Goal: Information Seeking & Learning: Learn about a topic

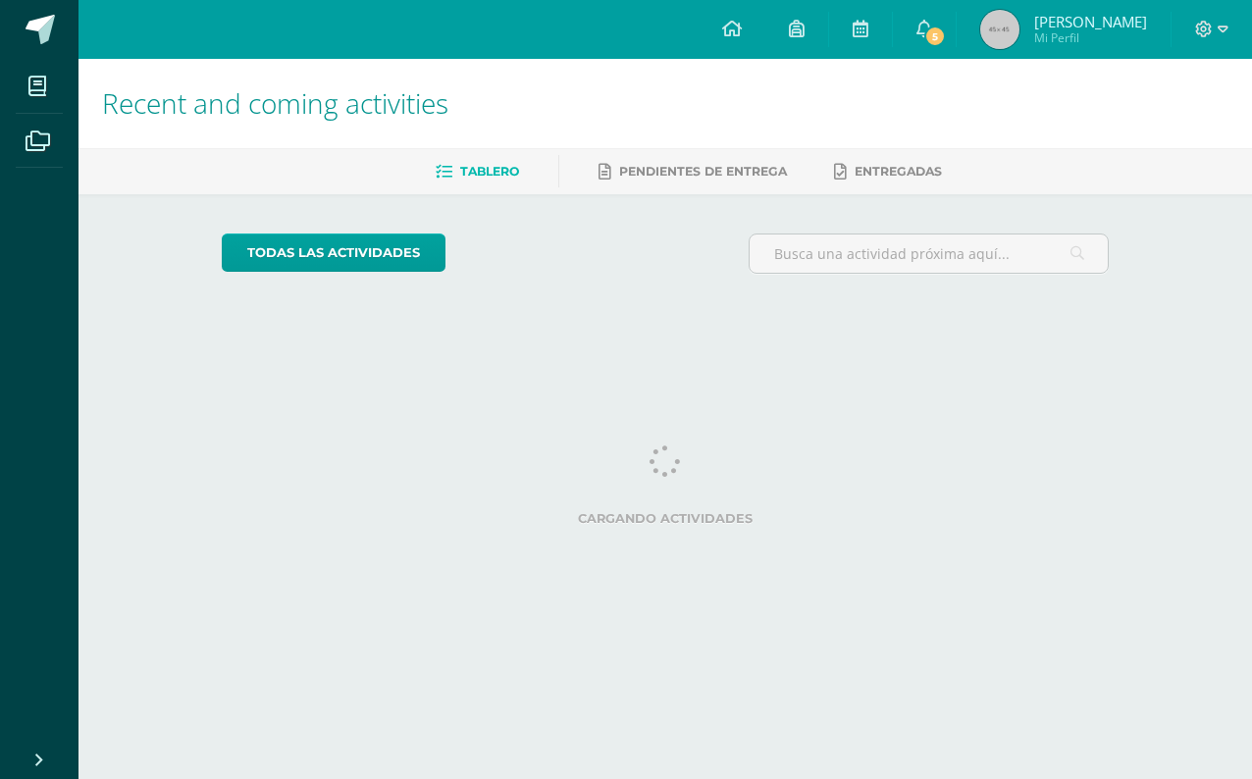
click at [909, 34] on link "5" at bounding box center [924, 29] width 63 height 59
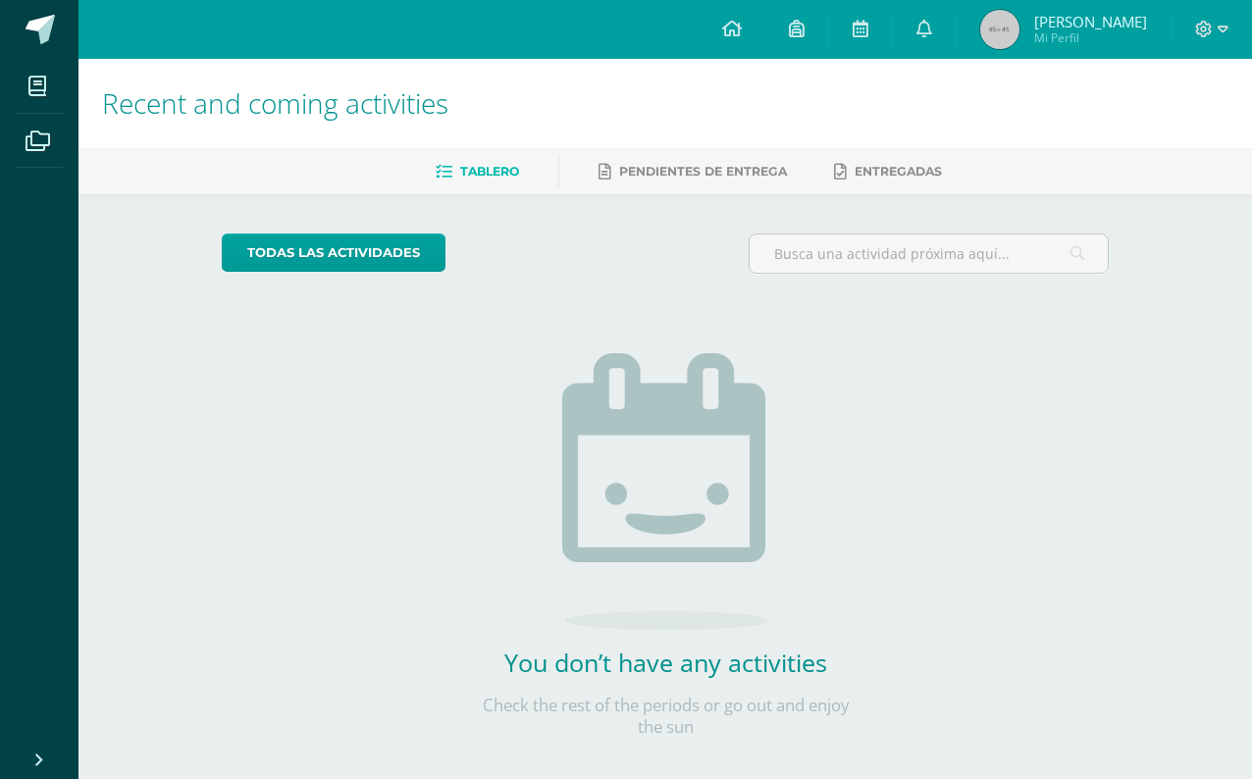
click at [1184, 344] on div "Recent and coming activities Tablero Pendientes de entrega Entregadas todas las…" at bounding box center [664, 429] width 1173 height 741
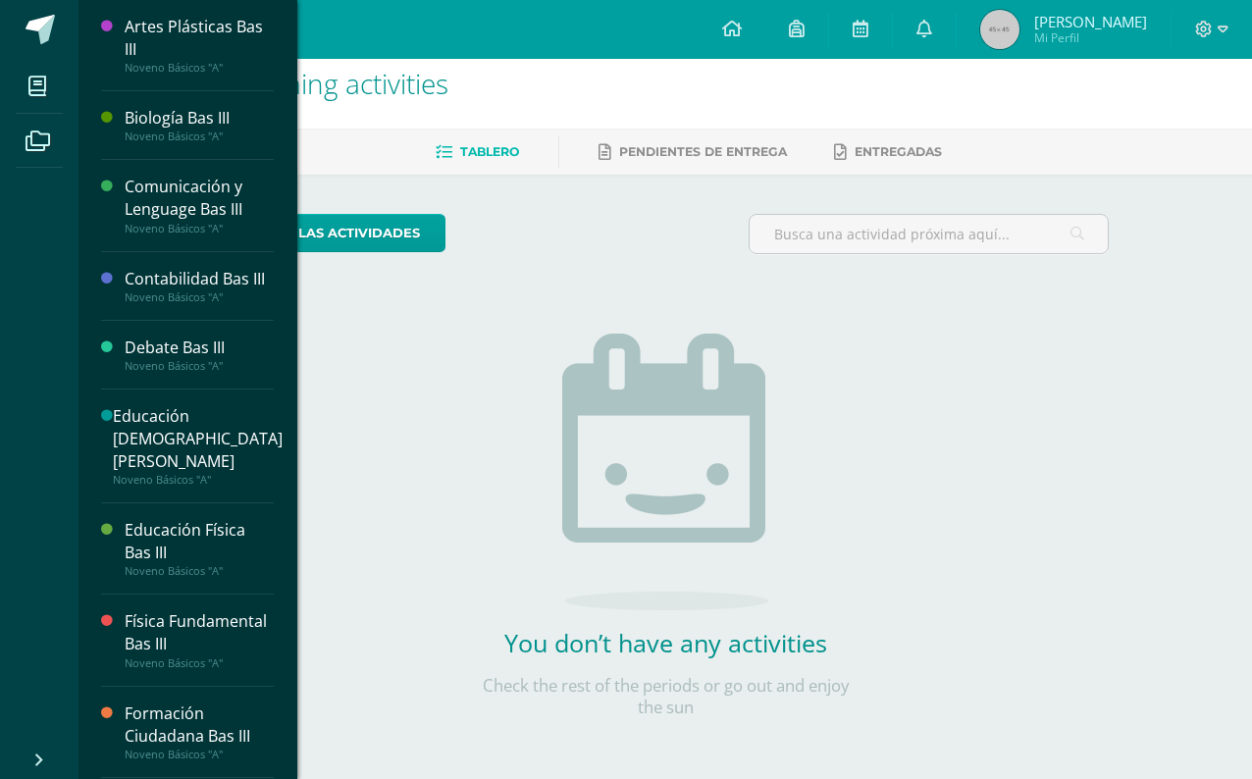
click at [37, 88] on icon at bounding box center [37, 87] width 18 height 20
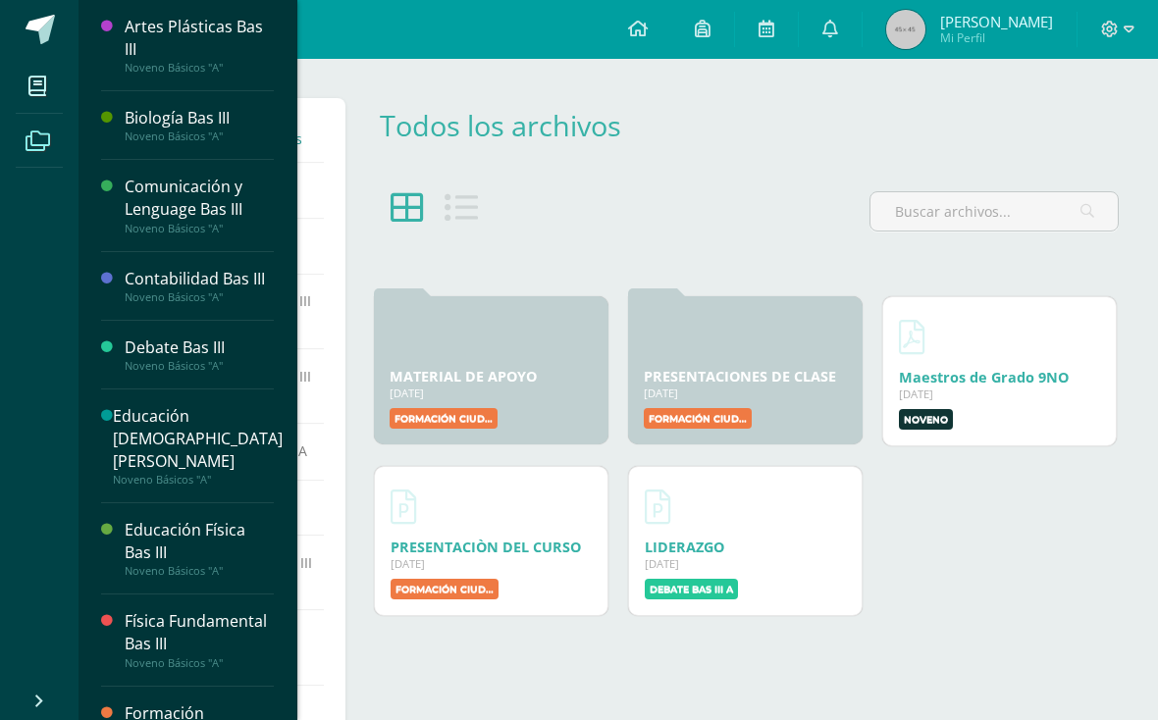
click at [39, 88] on icon at bounding box center [37, 87] width 18 height 20
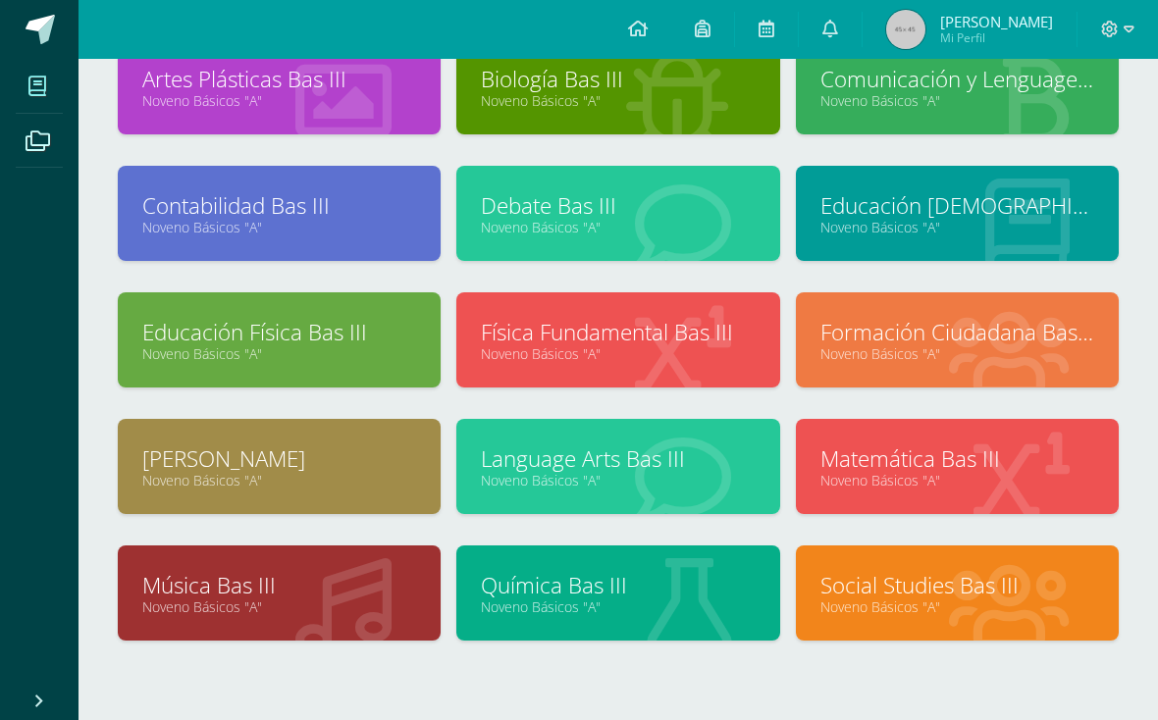
scroll to position [154, 0]
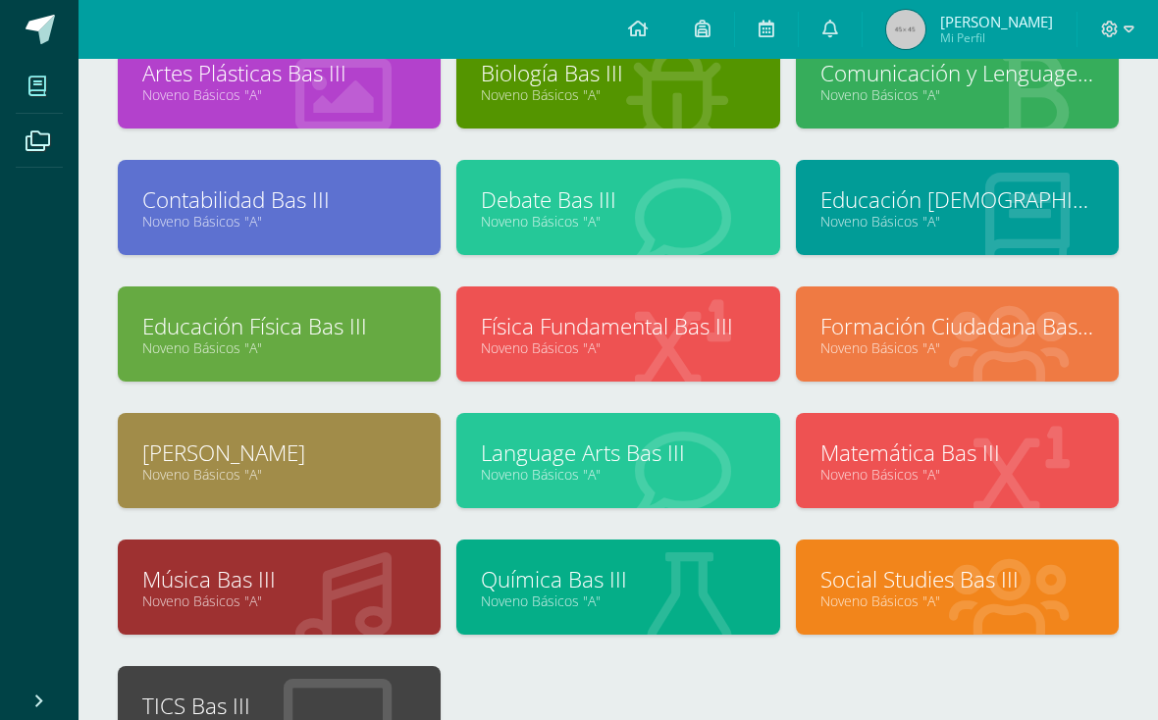
click at [651, 444] on link "Language Arts Bas III" at bounding box center [618, 453] width 274 height 30
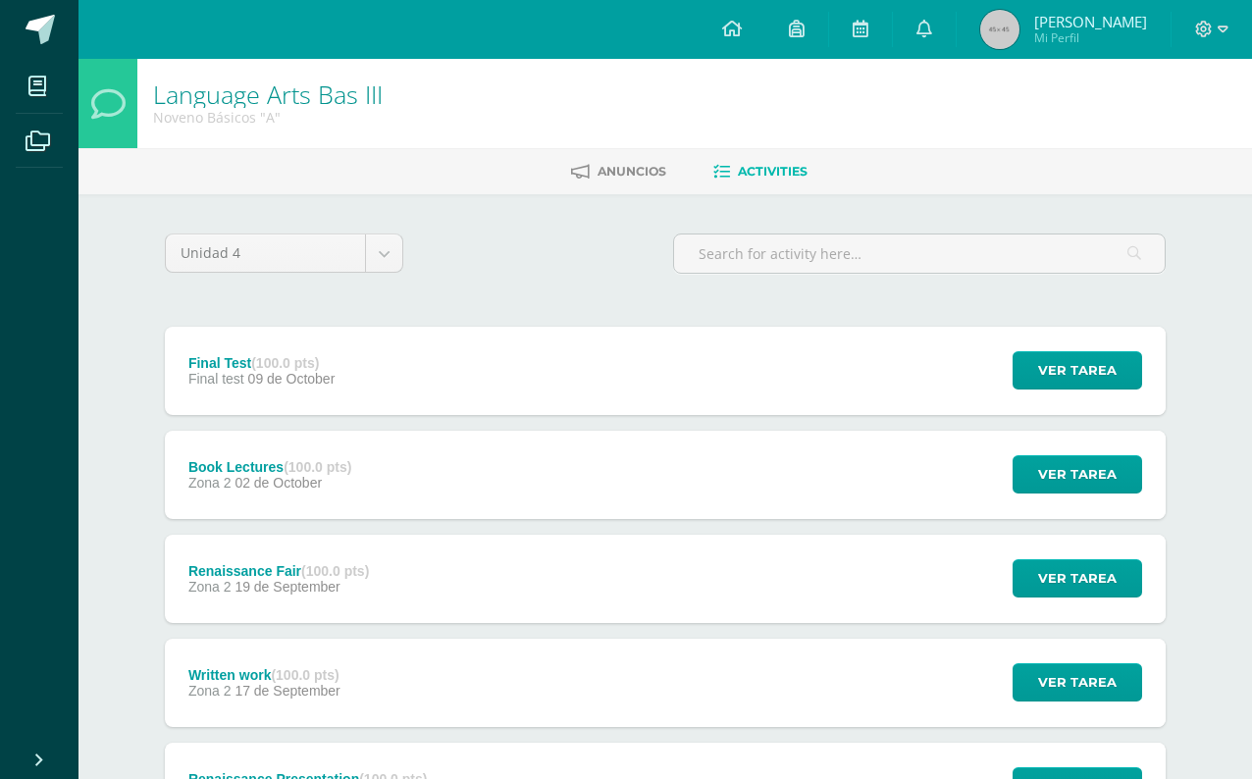
click at [1102, 380] on span "Ver tarea" at bounding box center [1077, 370] width 78 height 36
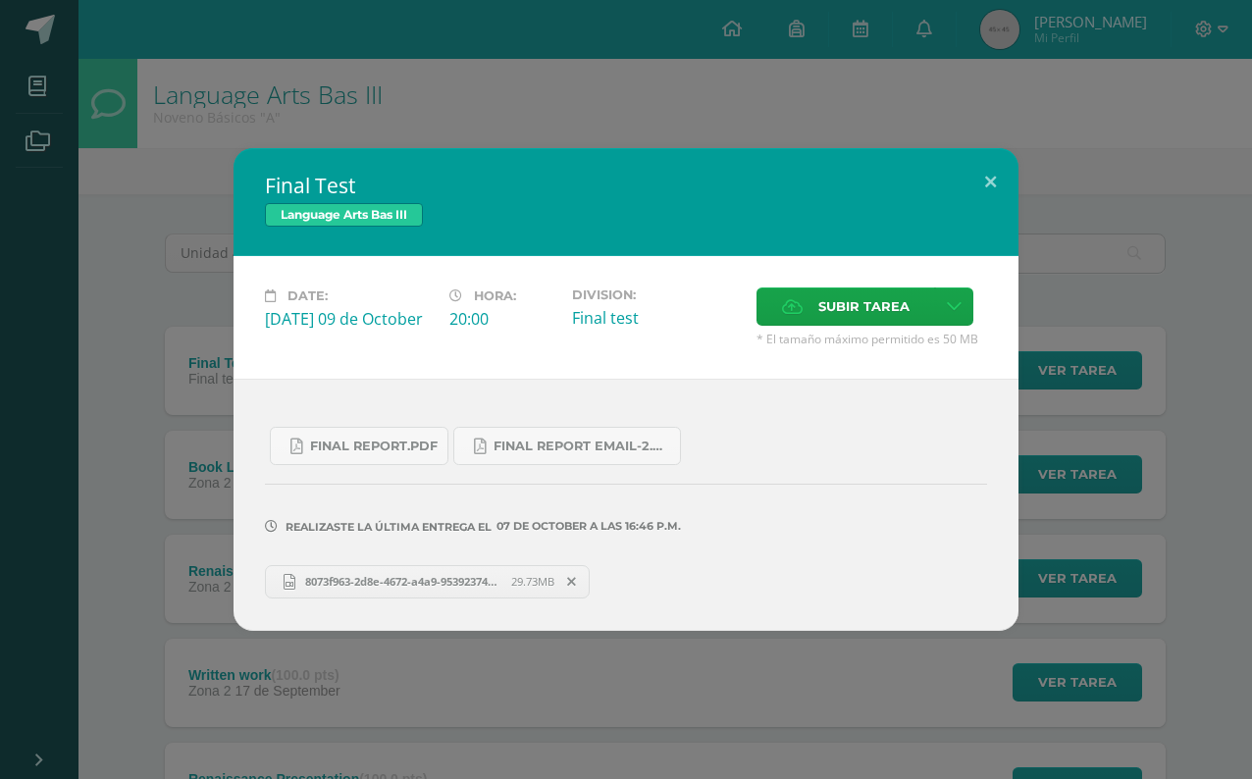
click at [1159, 364] on div "Final Test Language Arts Bas III Date: Thursday 09 de October Hora: 20:00 Divis…" at bounding box center [626, 389] width 1236 height 482
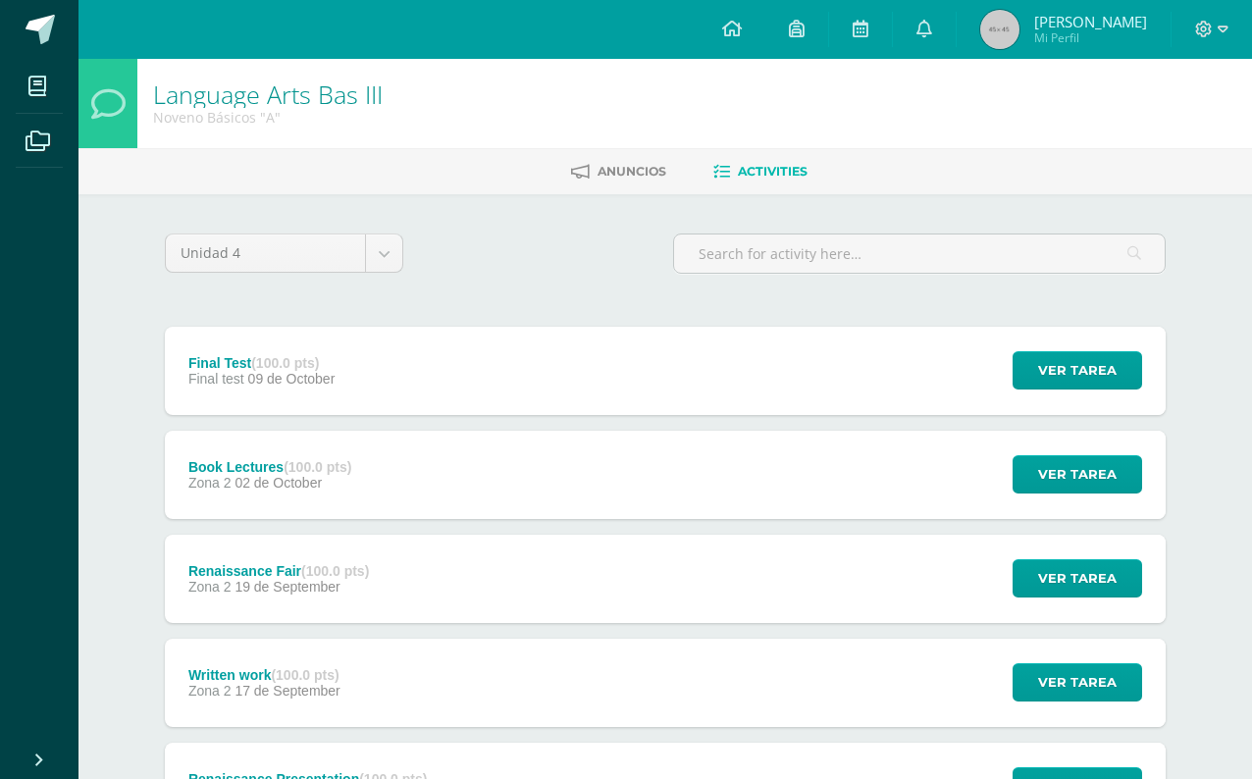
click at [1112, 472] on span "Ver tarea" at bounding box center [1077, 474] width 78 height 36
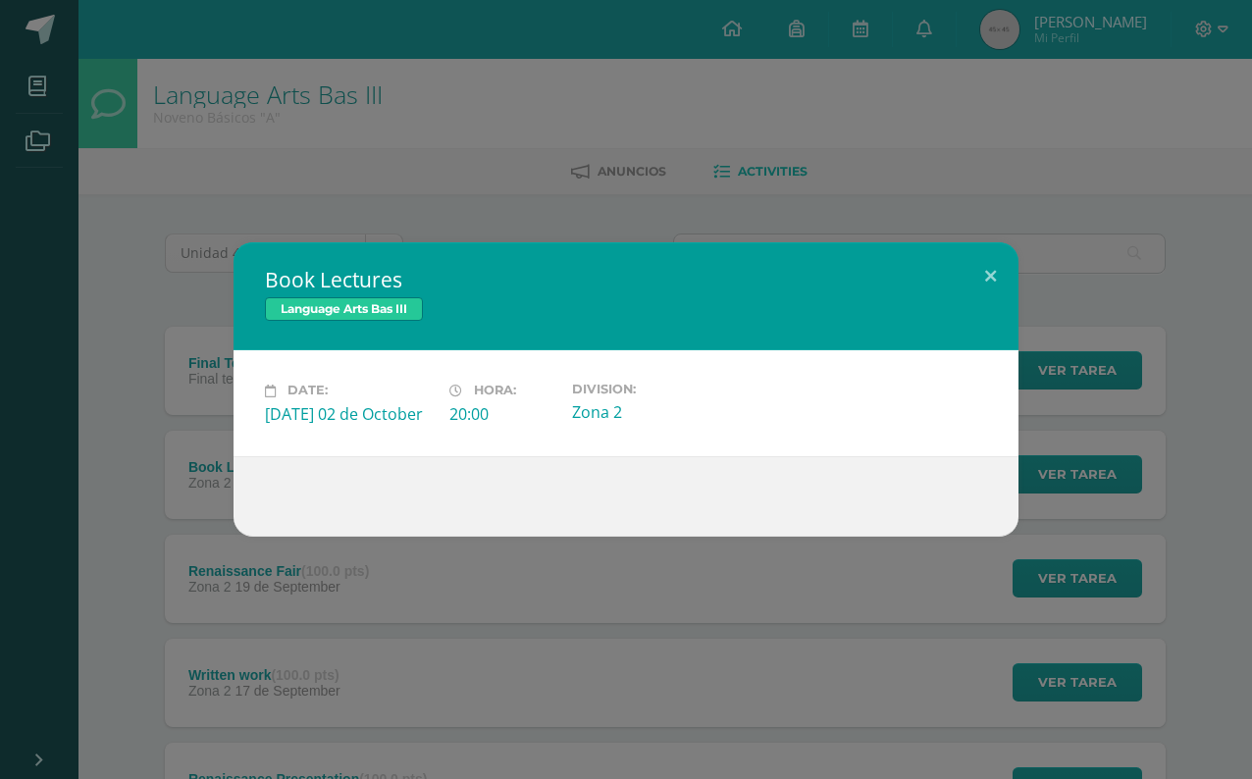
click at [1157, 413] on div "Book Lectures Language Arts Bas III Date: Thursday 02 de October Hora: 20:00 Di…" at bounding box center [626, 388] width 1236 height 293
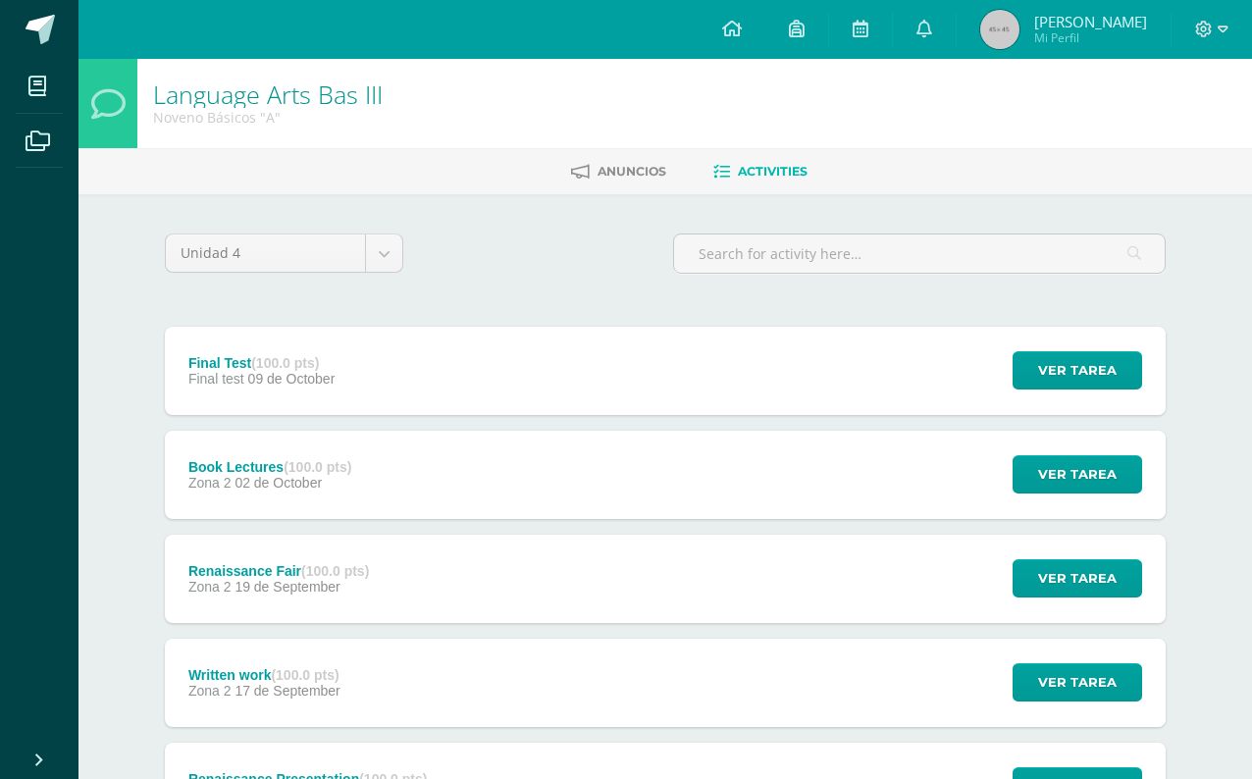
click at [1104, 374] on span "Ver tarea" at bounding box center [1077, 370] width 78 height 36
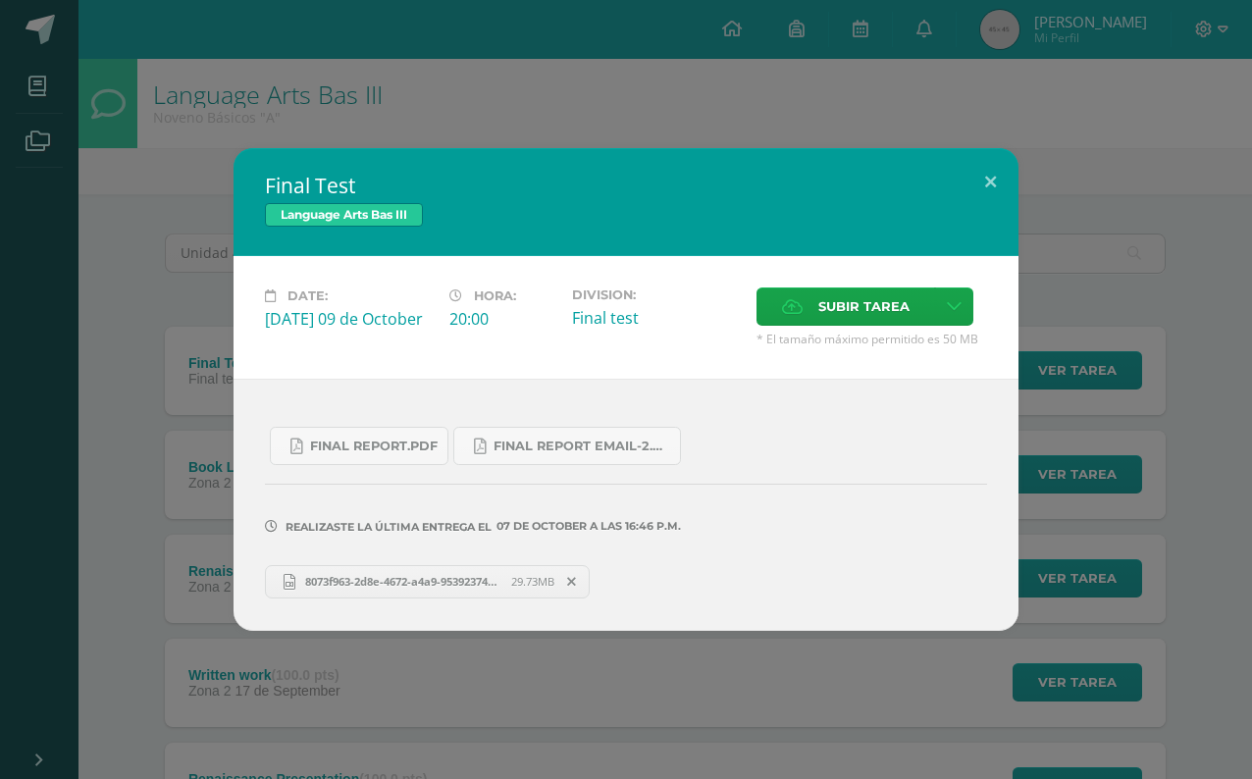
click at [360, 582] on span "8073f963-2d8e-4672-a4a9-953923741003.mov" at bounding box center [403, 581] width 216 height 15
click at [991, 169] on button at bounding box center [990, 181] width 56 height 67
